Goal: Transaction & Acquisition: Obtain resource

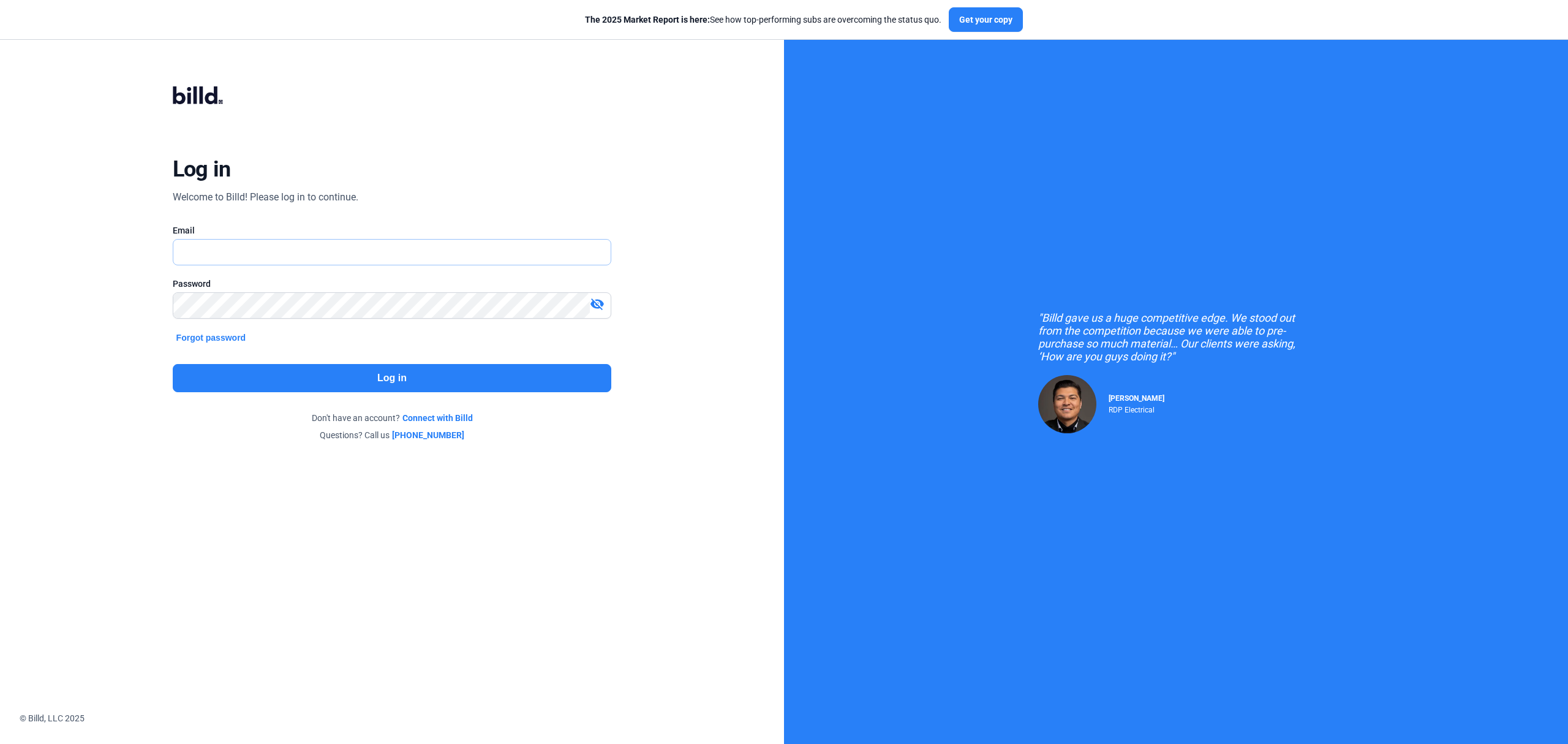
type input "[PERSON_NAME][EMAIL_ADDRESS][DOMAIN_NAME]"
click at [534, 384] on button "Log in" at bounding box center [392, 378] width 439 height 28
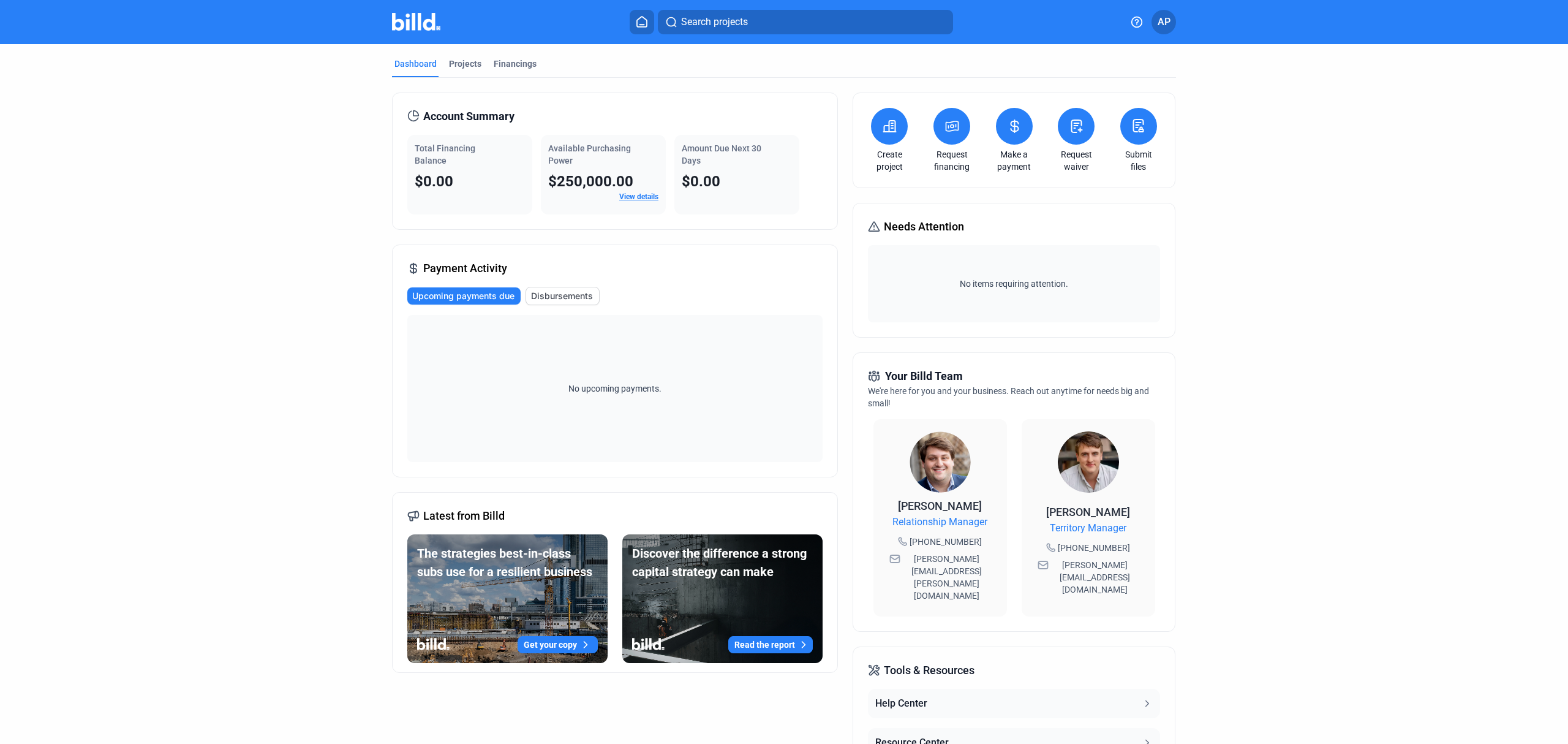
click at [885, 138] on button at bounding box center [890, 126] width 37 height 37
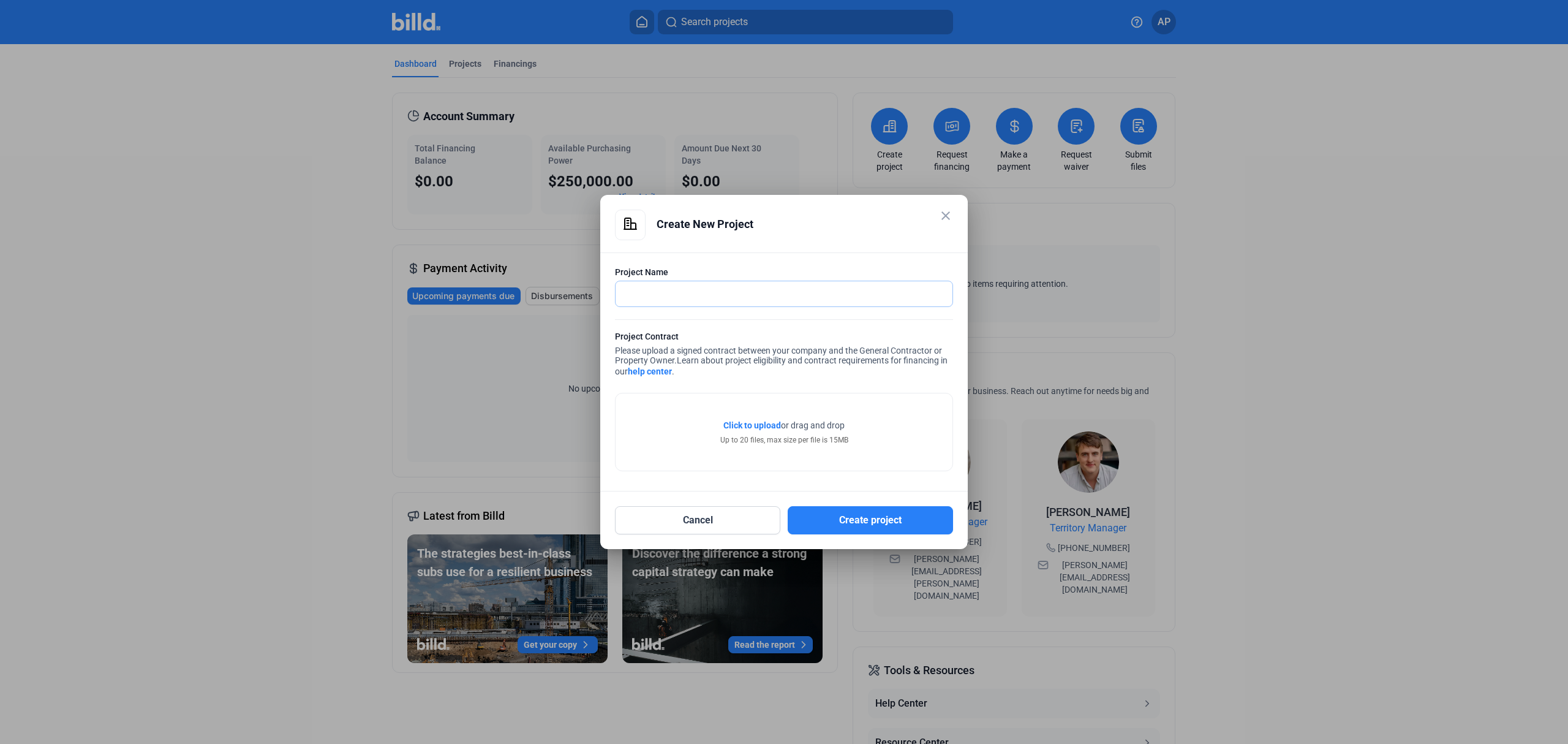
click at [816, 293] on input "text" at bounding box center [777, 293] width 323 height 25
type input "Taco [PERSON_NAME][GEOGRAPHIC_DATA]"
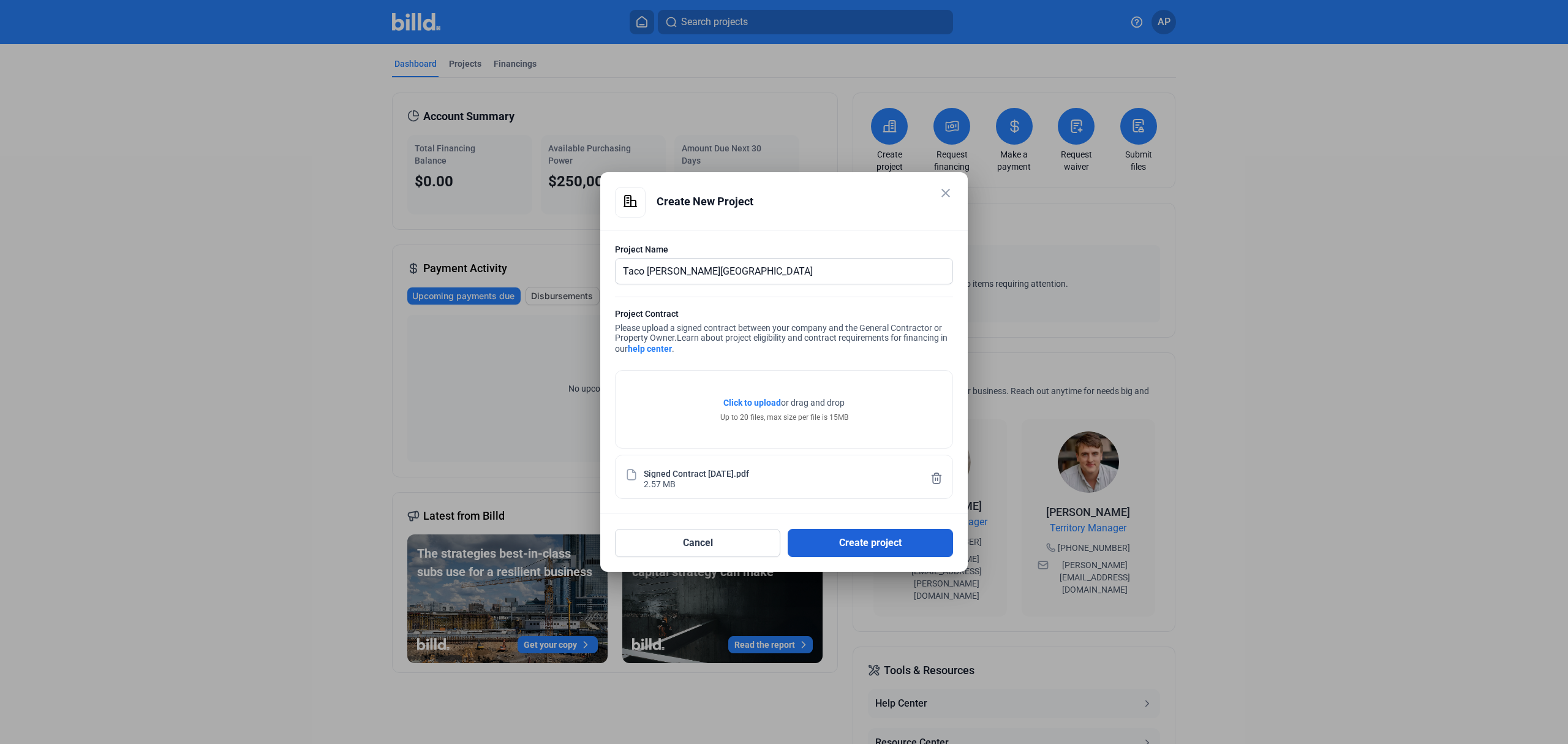
click at [866, 545] on button "Create project" at bounding box center [870, 543] width 165 height 28
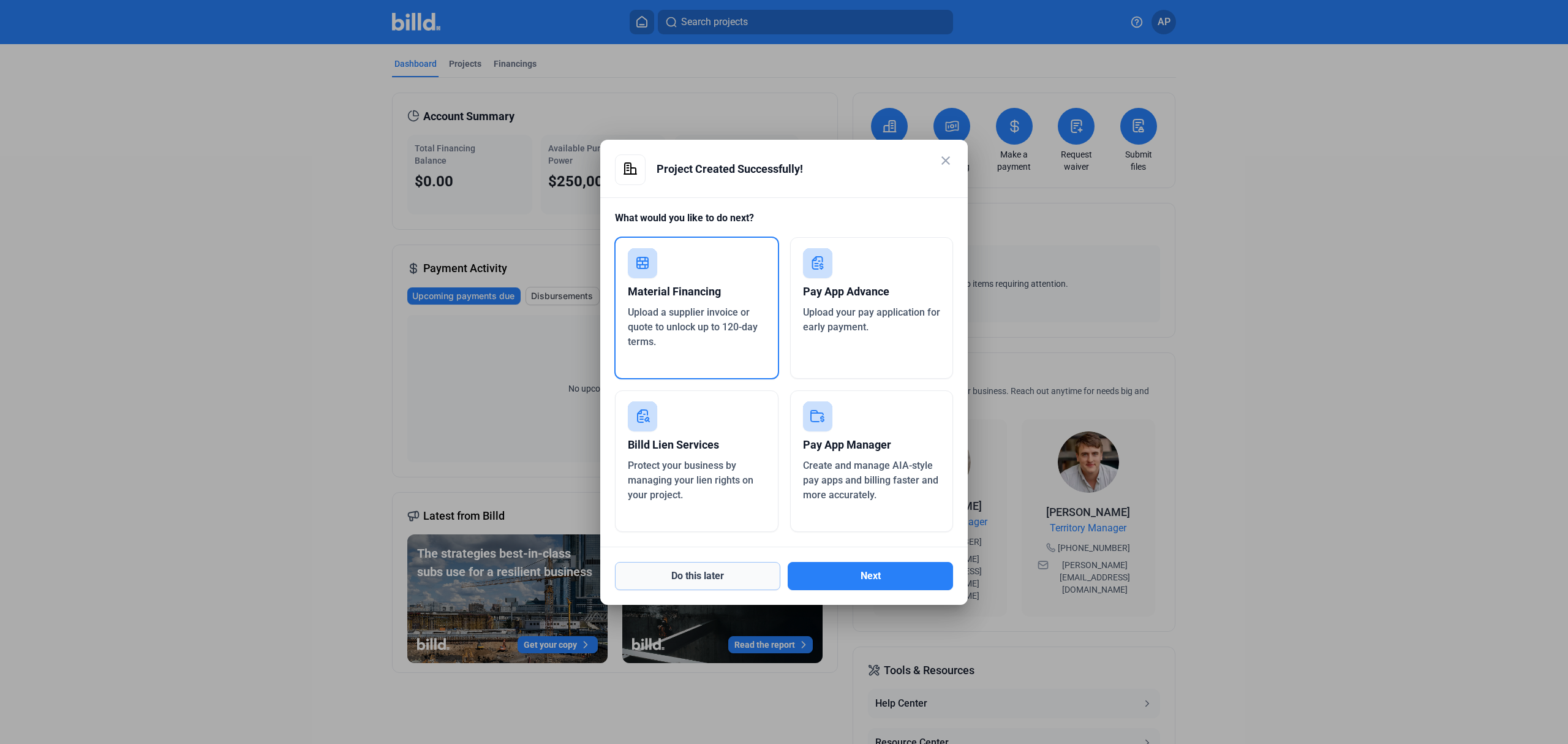
click at [736, 585] on button "Do this later" at bounding box center [697, 576] width 165 height 28
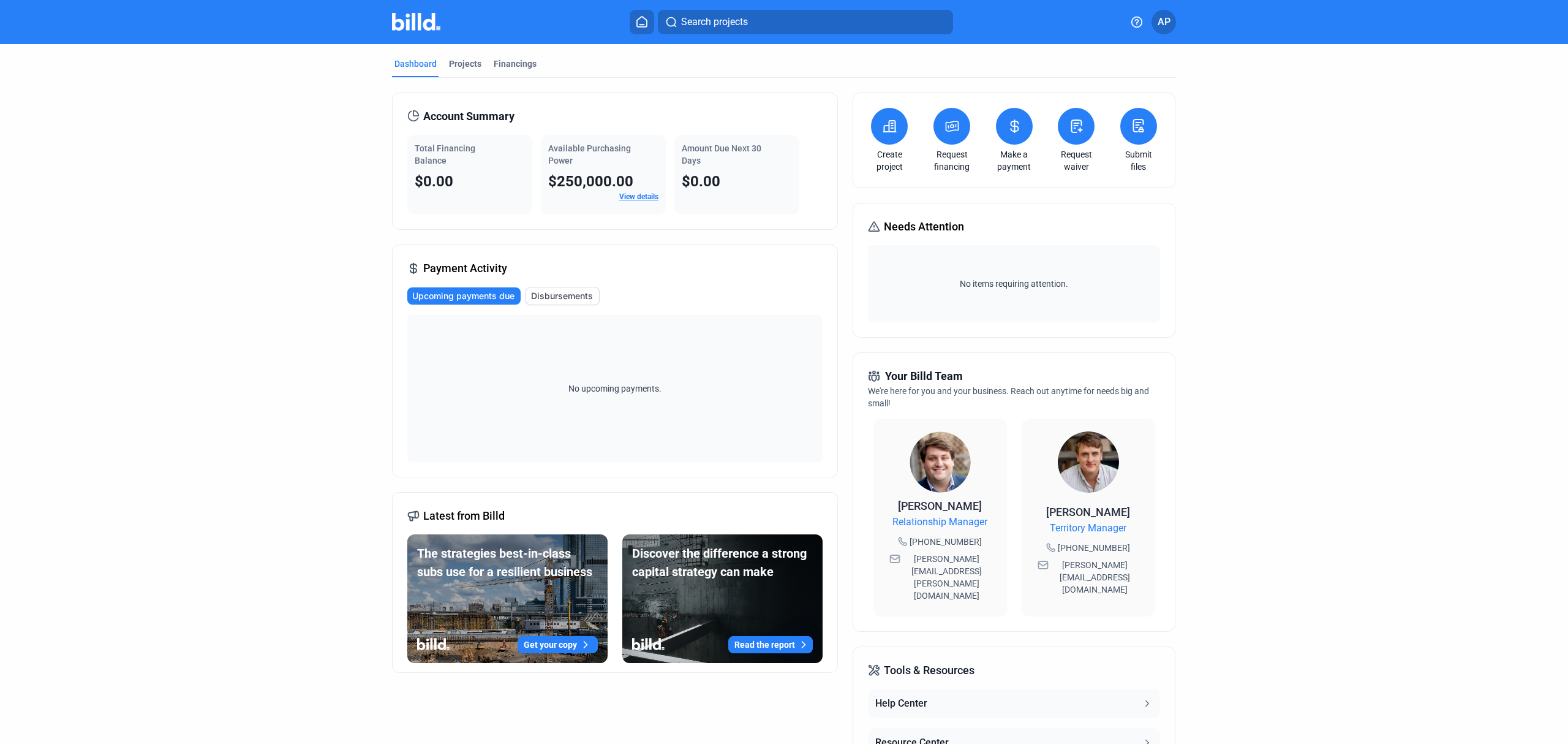
click at [474, 56] on mat-tab-group "Dashboard Projects Financings Account Summary Total Financing Balance $0.00 Ava…" at bounding box center [784, 467] width 784 height 847
click at [466, 62] on div "Projects" at bounding box center [465, 63] width 33 height 12
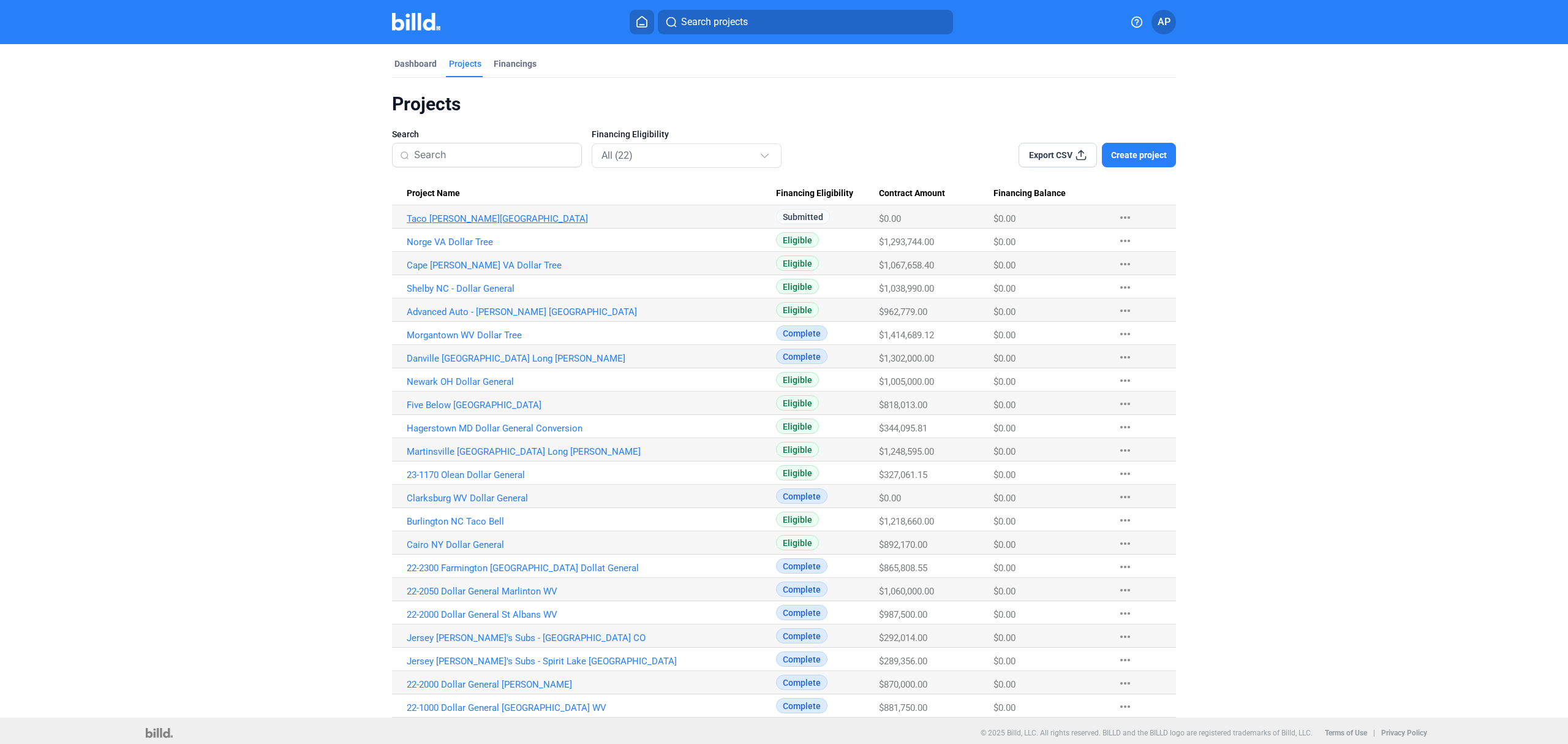
click at [475, 222] on link "Taco [PERSON_NAME][GEOGRAPHIC_DATA]" at bounding box center [592, 218] width 370 height 11
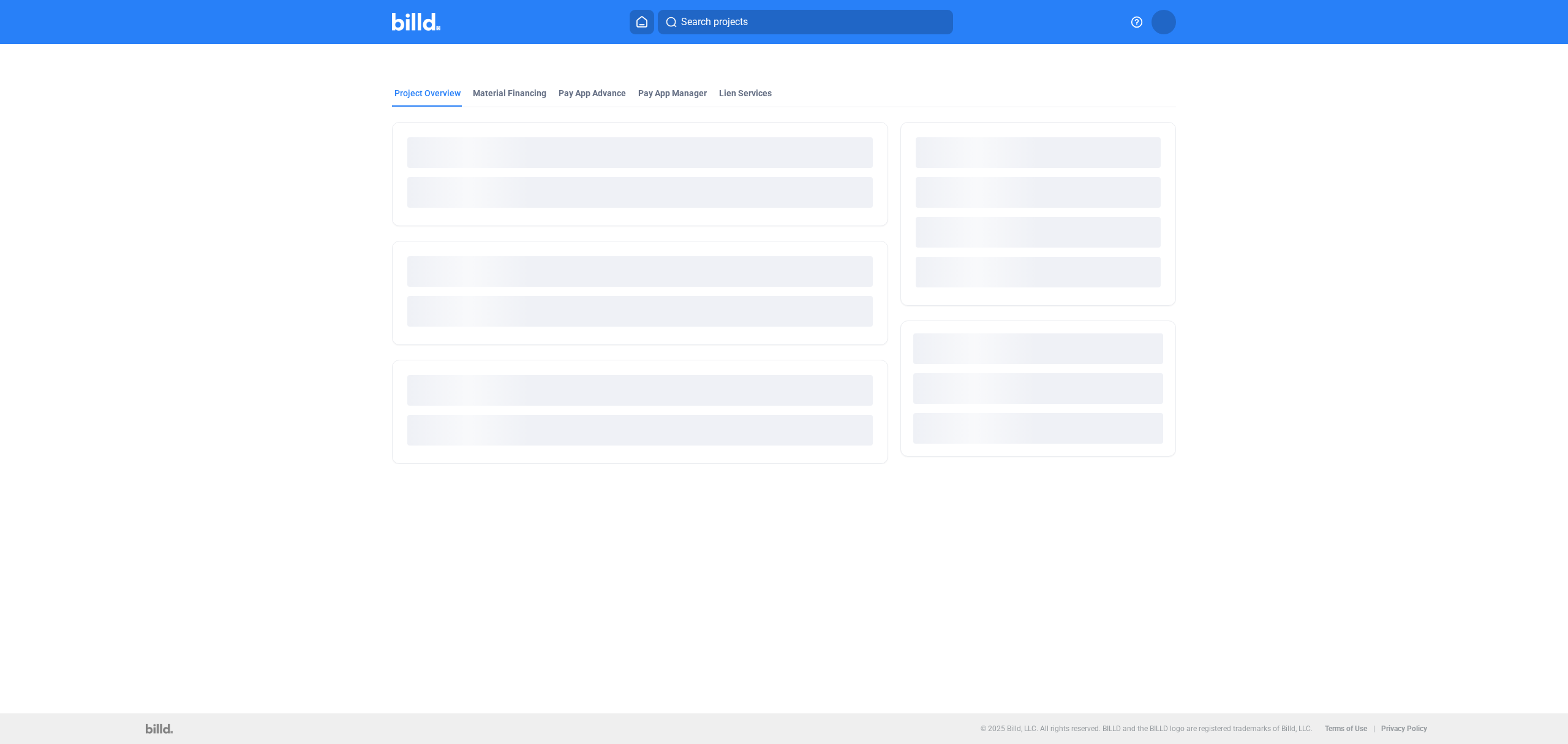
click at [471, 226] on div at bounding box center [640, 173] width 496 height 104
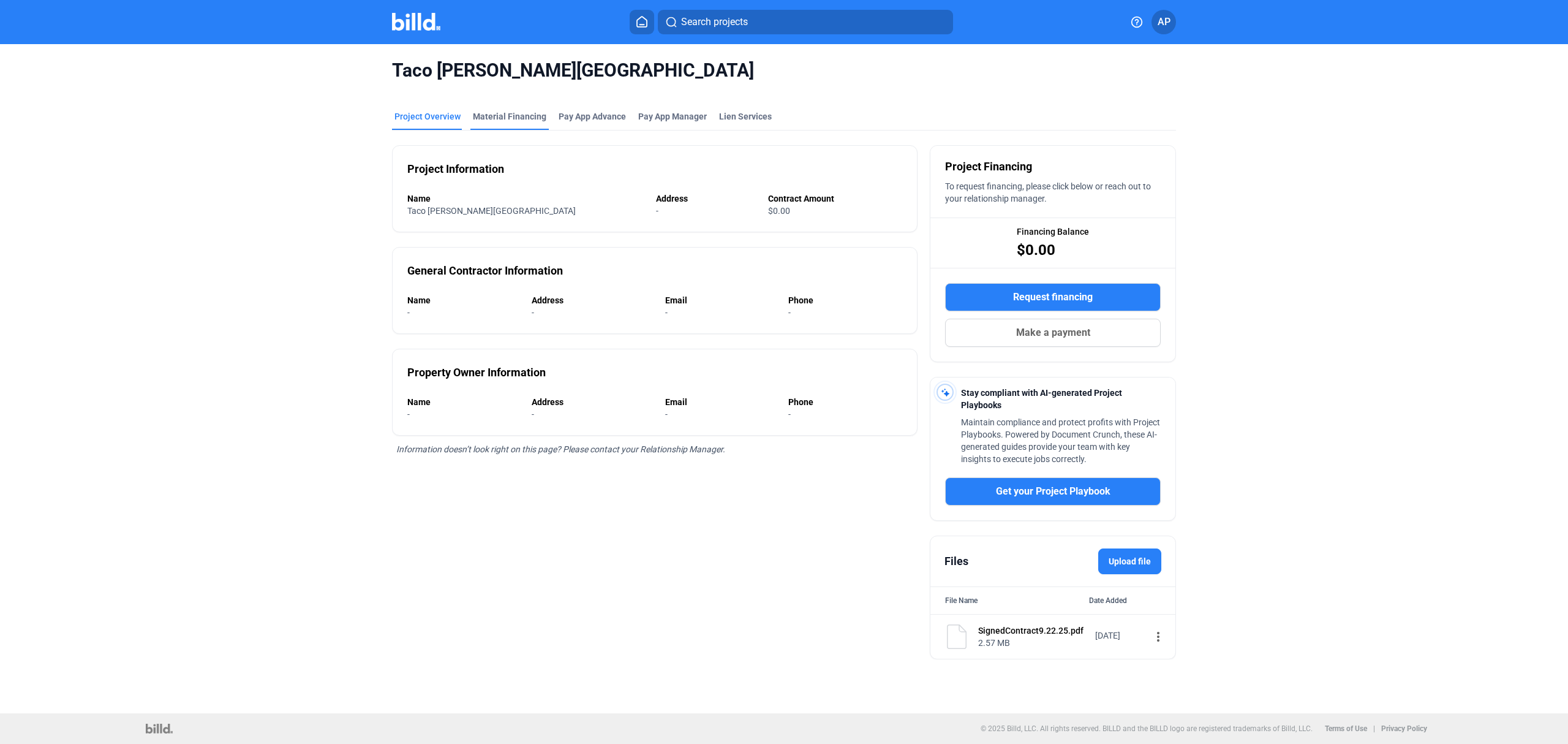
click at [496, 118] on div "Material Financing" at bounding box center [509, 116] width 73 height 12
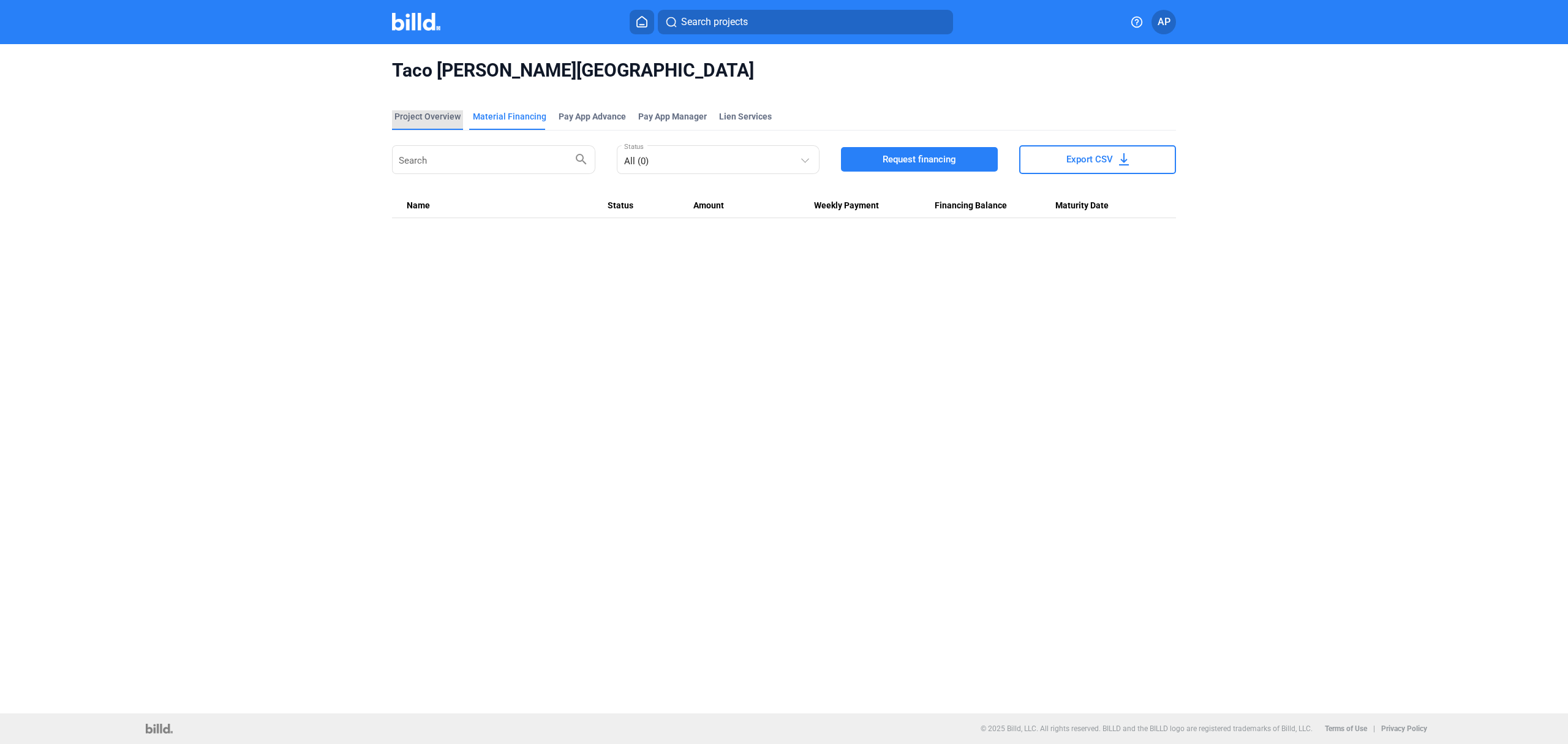
click at [447, 121] on div "Project Overview" at bounding box center [428, 116] width 66 height 12
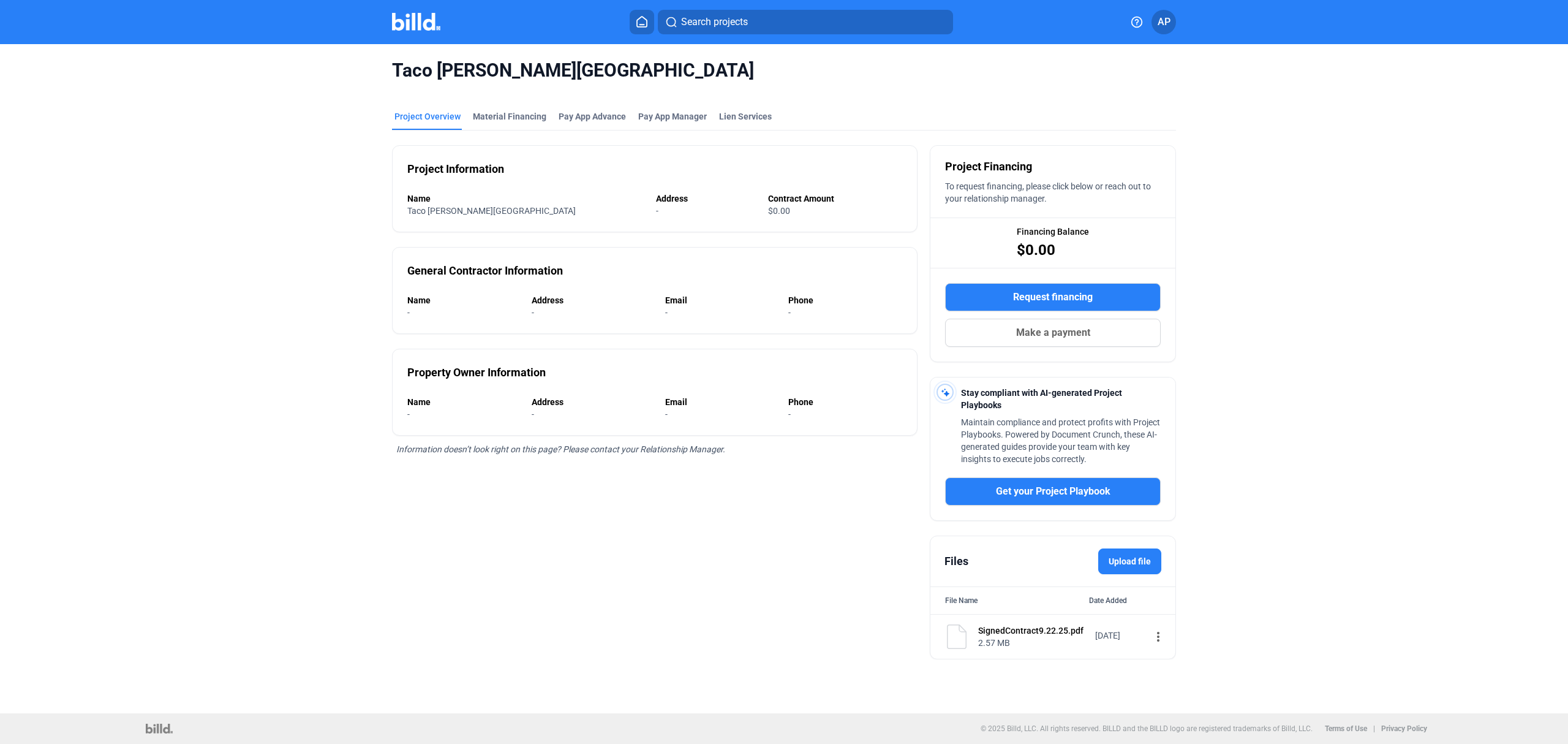
click at [1076, 302] on span "Request financing" at bounding box center [1053, 297] width 80 height 15
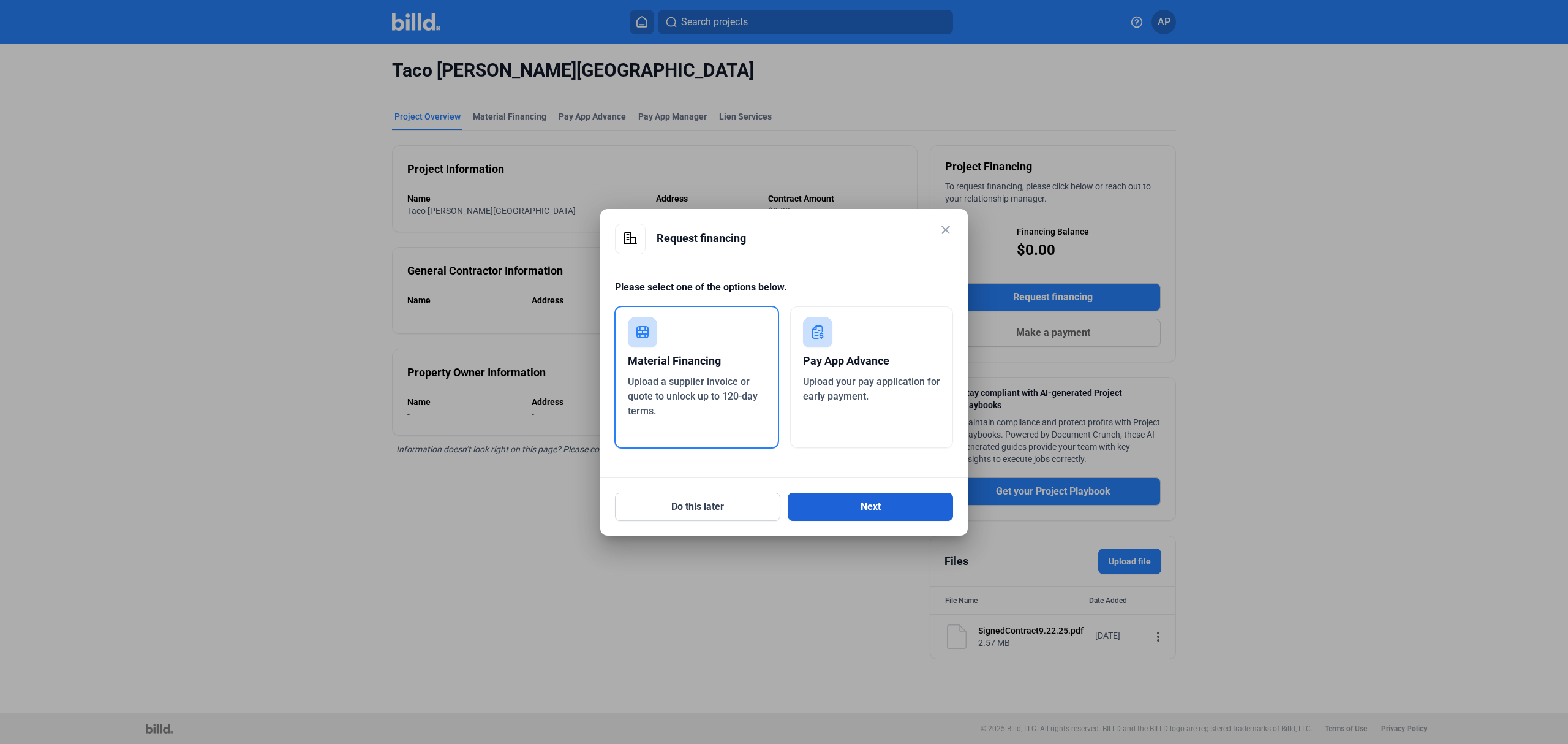
click at [875, 511] on button "Next" at bounding box center [870, 507] width 165 height 28
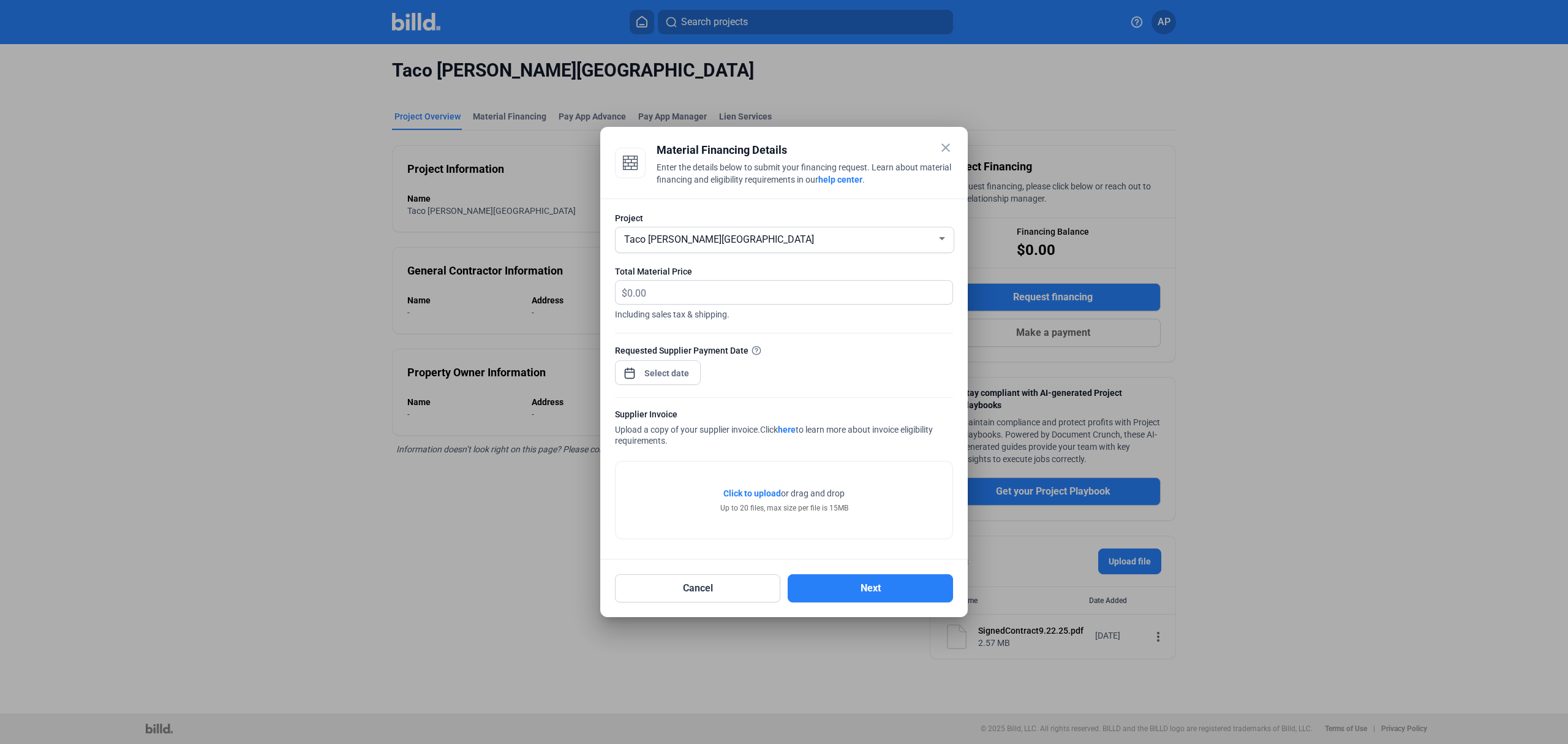
click at [947, 142] on mat-icon "close" at bounding box center [945, 147] width 15 height 15
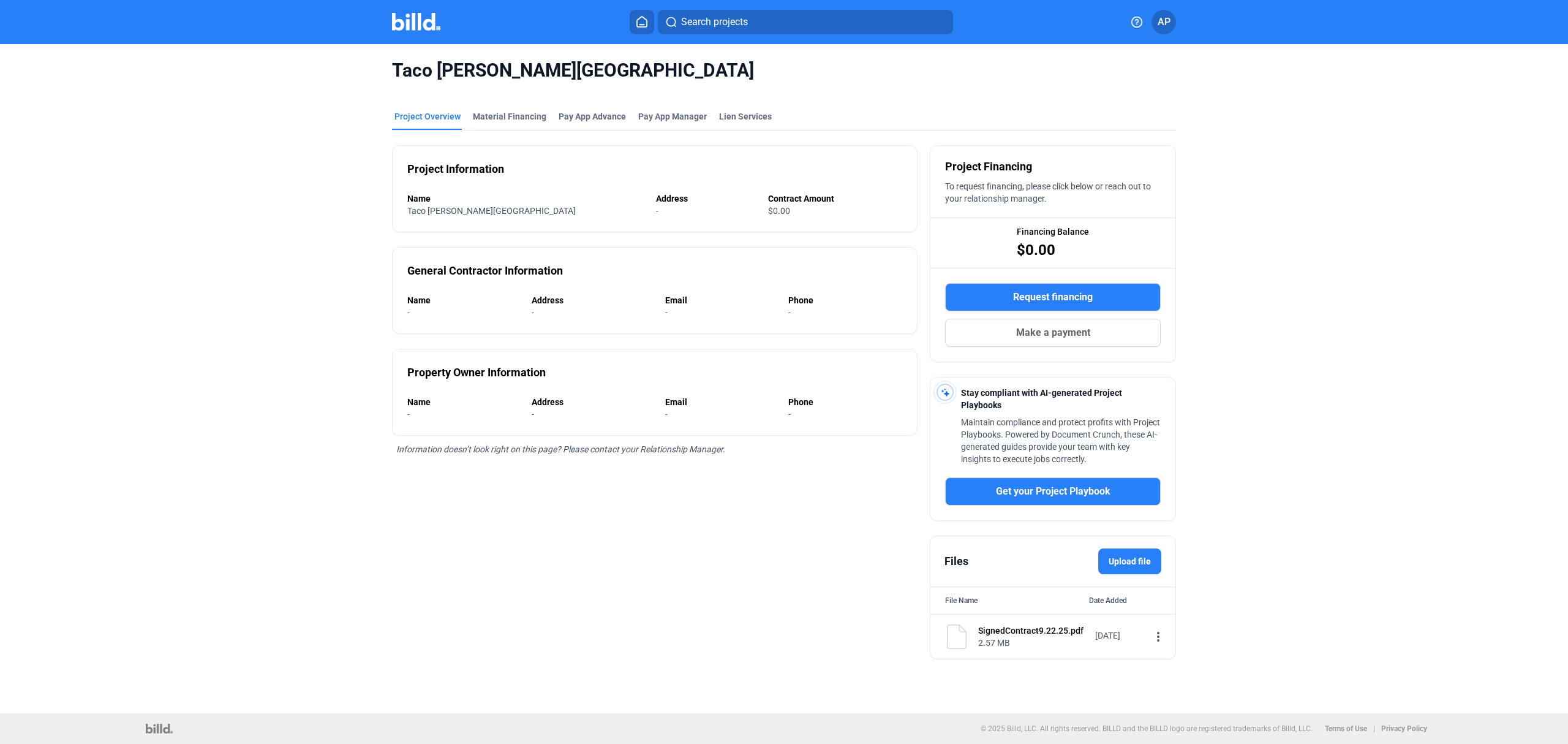
click at [447, 27] on div at bounding box center [429, 22] width 74 height 20
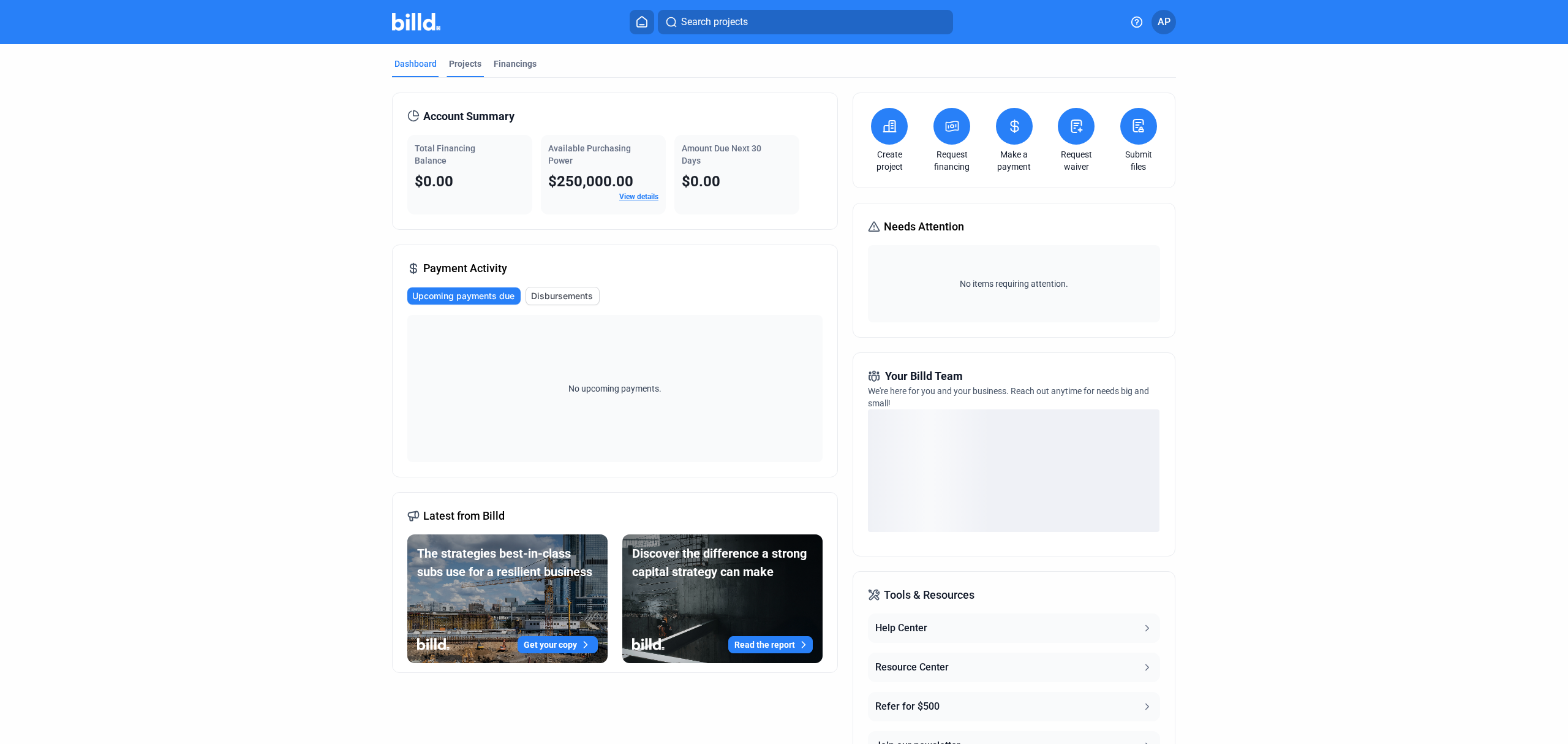
click at [458, 62] on div "Projects" at bounding box center [465, 63] width 33 height 12
